Goal: Task Accomplishment & Management: Manage account settings

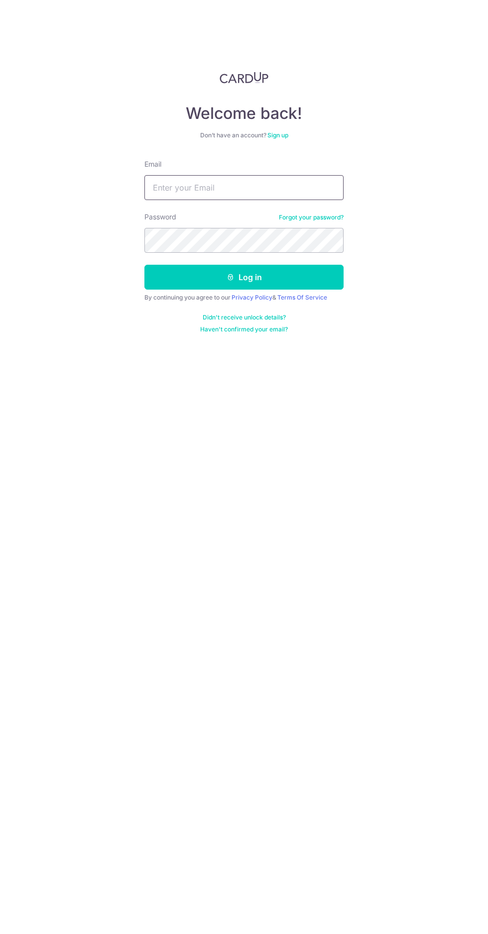
click at [194, 187] on input "Email" at bounding box center [243, 187] width 199 height 25
type input "[EMAIL_ADDRESS][DOMAIN_NAME]"
click at [144, 265] on button "Log in" at bounding box center [243, 277] width 199 height 25
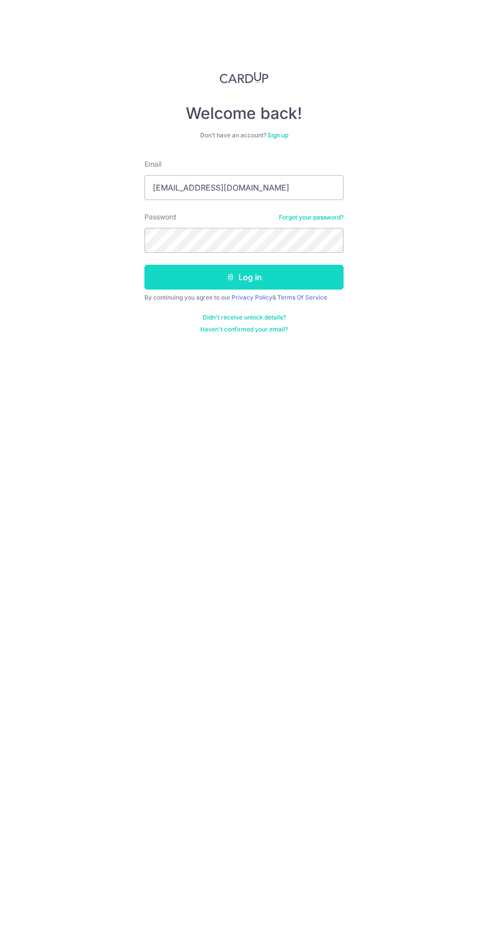
click at [194, 284] on button "Log in" at bounding box center [243, 277] width 199 height 25
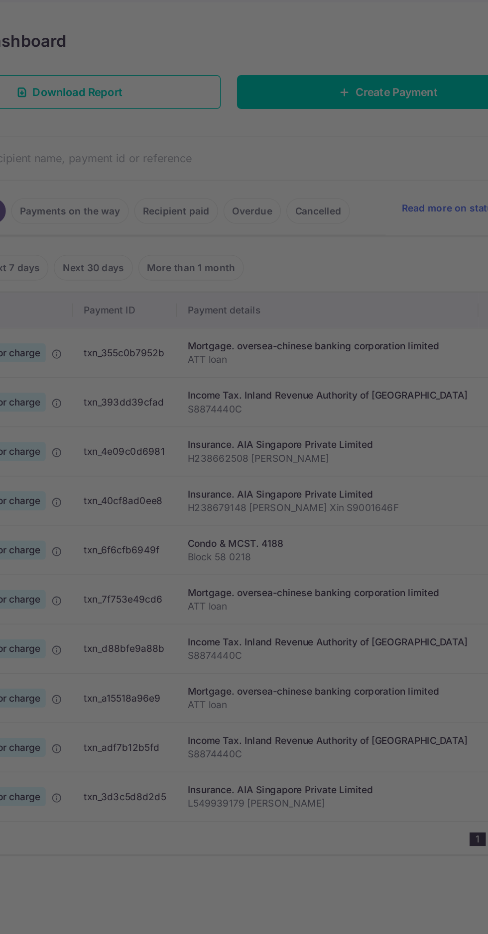
click at [317, 689] on div at bounding box center [246, 471] width 493 height 943
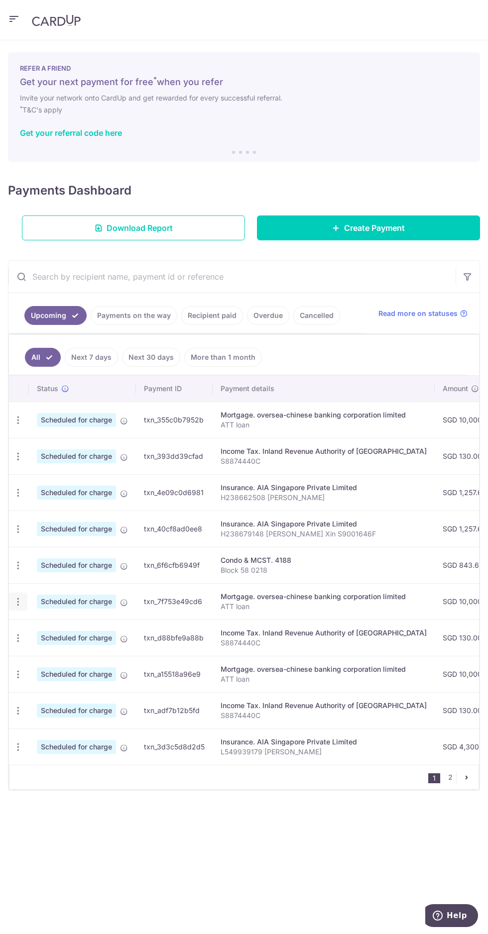
click at [19, 600] on icon "button" at bounding box center [18, 602] width 10 height 10
click at [50, 659] on link "Cancel payment" at bounding box center [61, 653] width 104 height 25
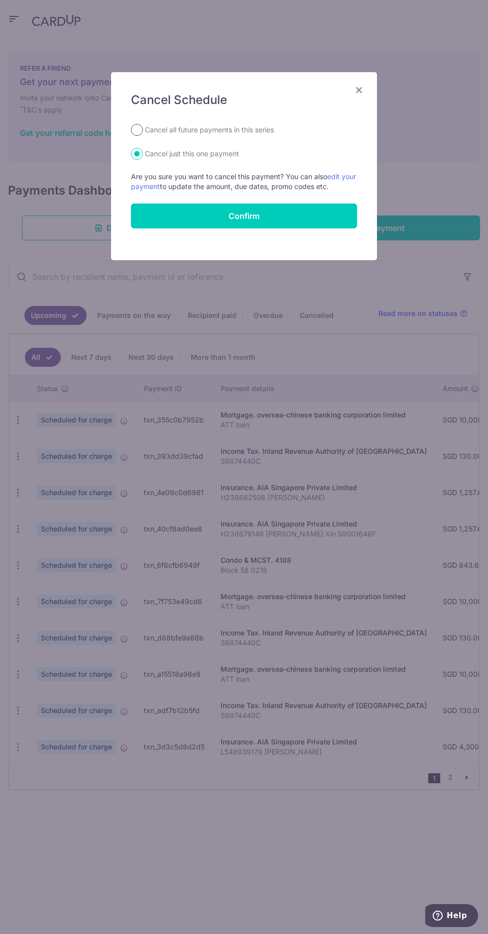
click at [136, 131] on input "Cancel all future payments in this series" at bounding box center [137, 130] width 12 height 12
radio input "true"
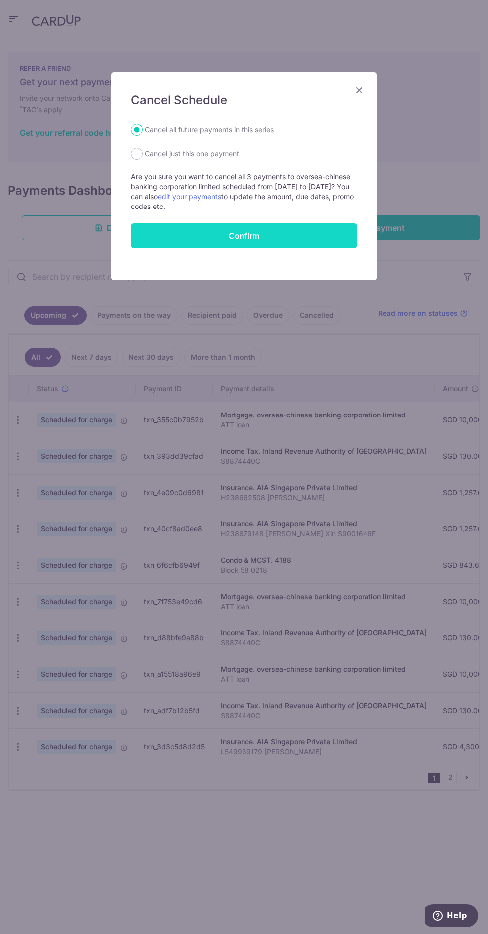
click at [187, 239] on button "Confirm" at bounding box center [244, 235] width 226 height 25
